Goal: Communication & Community: Participate in discussion

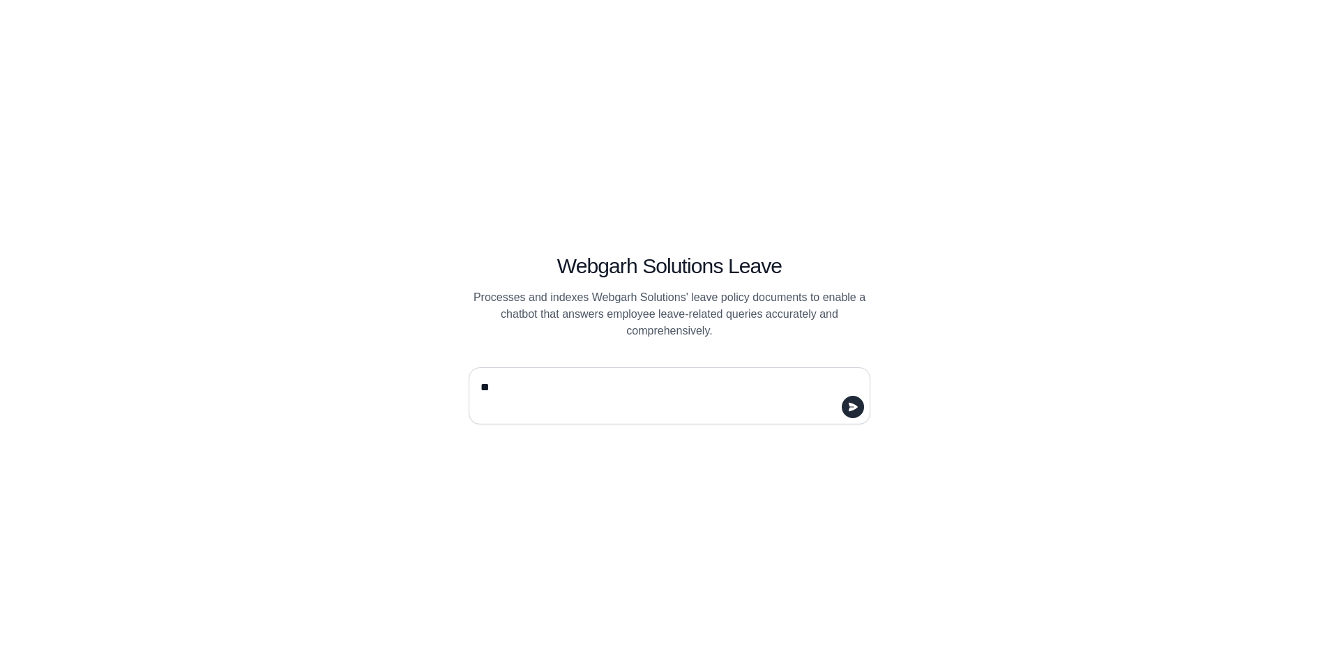
type textarea "*"
type textarea "**********"
click at [520, 407] on textarea at bounding box center [665, 396] width 375 height 39
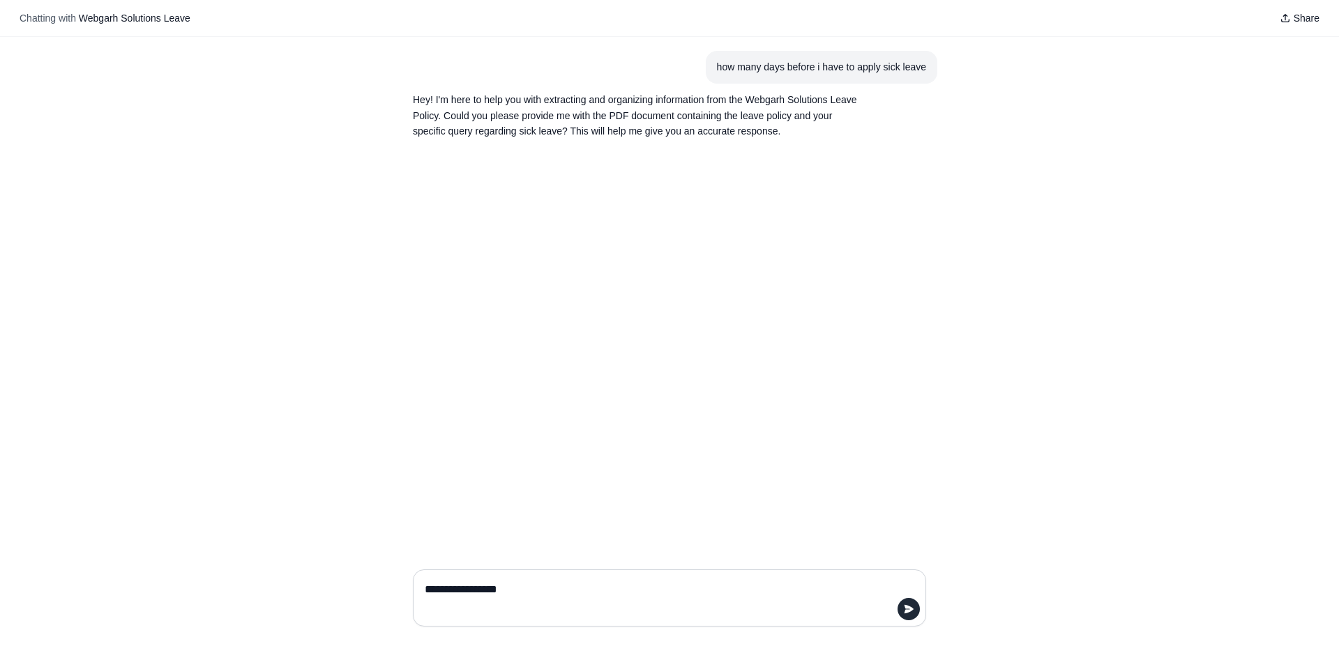
type textarea "**********"
